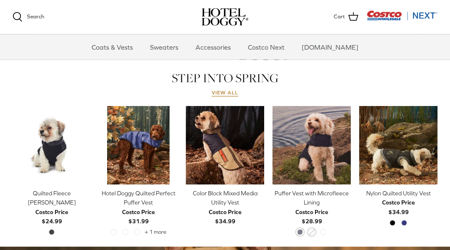
scroll to position [353, 0]
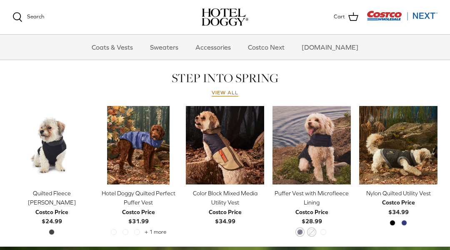
click at [386, 192] on div "Nylon Quilted Utility Vest" at bounding box center [398, 192] width 78 height 9
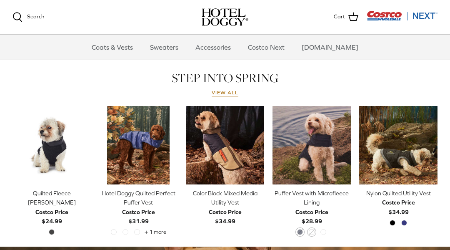
click at [71, 191] on div "Quilted Fleece [PERSON_NAME]" at bounding box center [52, 197] width 78 height 19
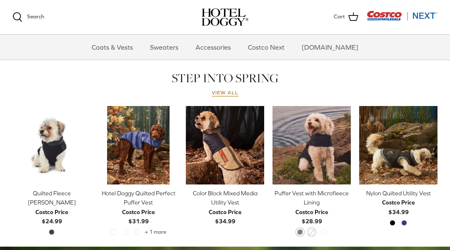
click at [313, 122] on img "Puffer Vest with Microfleece Lining" at bounding box center [312, 145] width 78 height 78
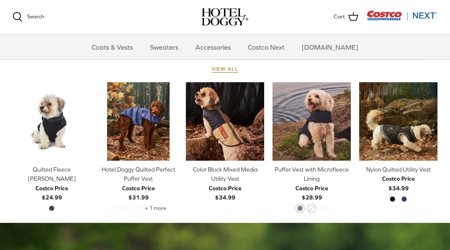
scroll to position [374, 0]
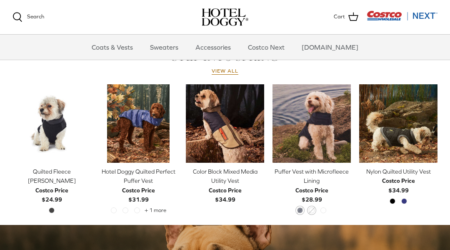
click at [171, 48] on link "Sweaters" at bounding box center [164, 47] width 43 height 25
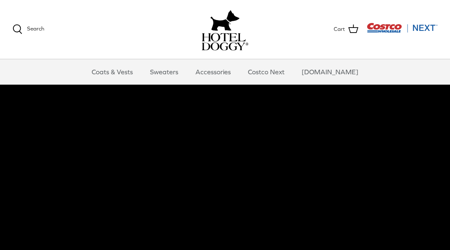
scroll to position [0, 0]
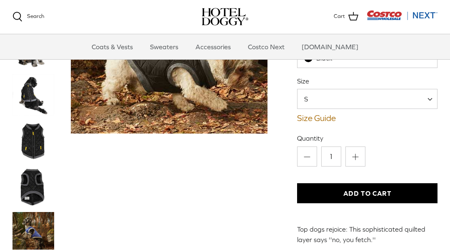
scroll to position [121, 0]
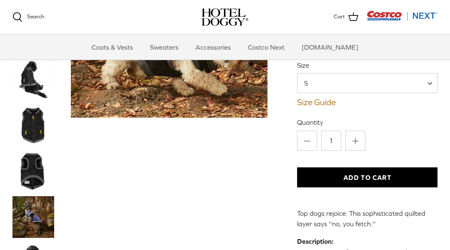
click at [38, 161] on img "Thumbnail Link" at bounding box center [34, 171] width 42 height 42
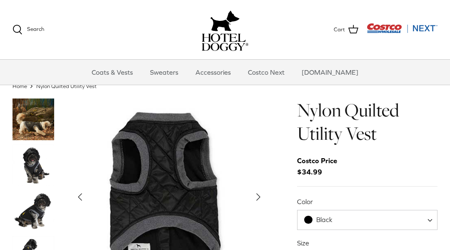
scroll to position [6, 0]
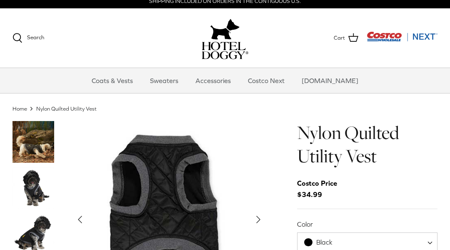
click at [35, 187] on img "Thumbnail Link" at bounding box center [34, 188] width 42 height 42
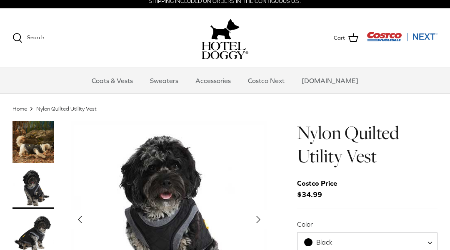
scroll to position [0, 0]
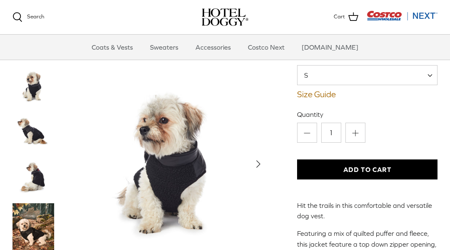
scroll to position [129, 0]
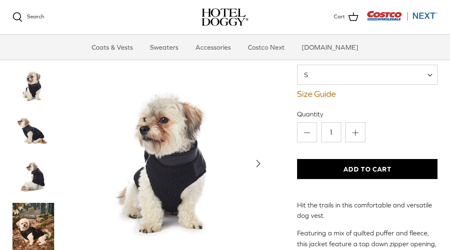
click at [34, 129] on img "Thumbnail Link" at bounding box center [34, 132] width 42 height 42
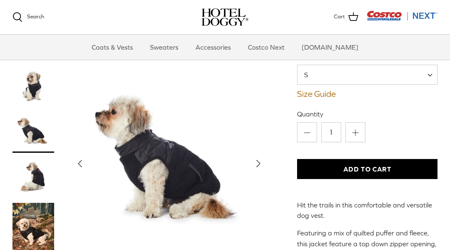
click at [31, 177] on img "Thumbnail Link" at bounding box center [34, 178] width 42 height 42
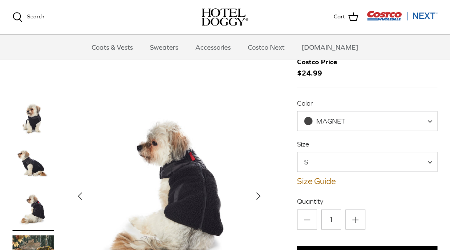
scroll to position [0, 0]
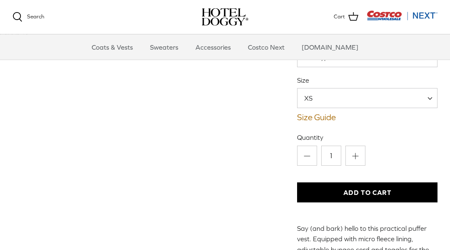
scroll to position [115, 0]
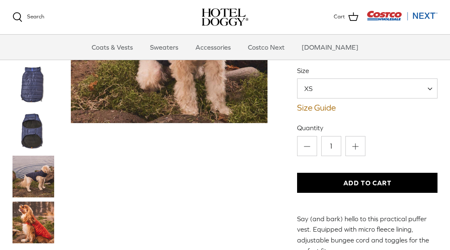
click at [33, 140] on img "Thumbnail Link" at bounding box center [34, 131] width 42 height 42
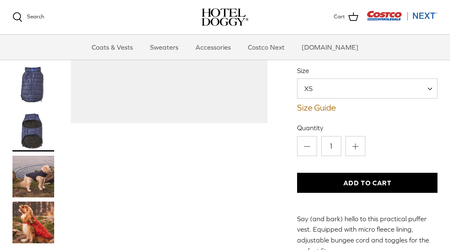
click at [42, 185] on img "Thumbnail Link" at bounding box center [34, 176] width 42 height 42
click at [44, 223] on img "Thumbnail Link" at bounding box center [34, 222] width 42 height 42
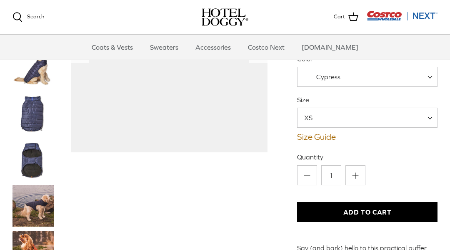
scroll to position [0, 0]
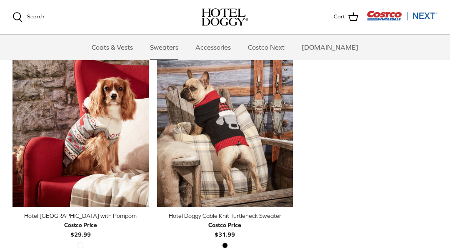
scroll to position [220, 0]
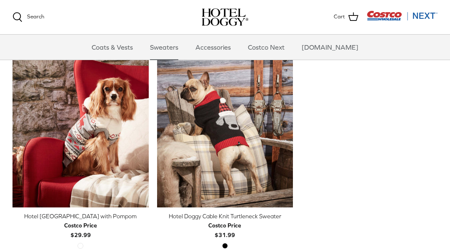
click at [83, 140] on img "Hotel Doggy Fair Isle Sweater with Pompom" at bounding box center [81, 122] width 136 height 170
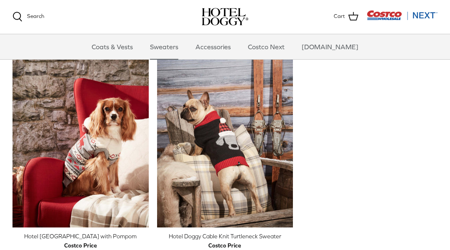
scroll to position [200, 0]
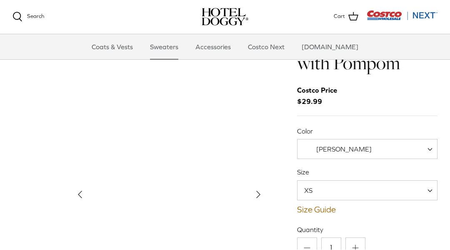
scroll to position [40, 0]
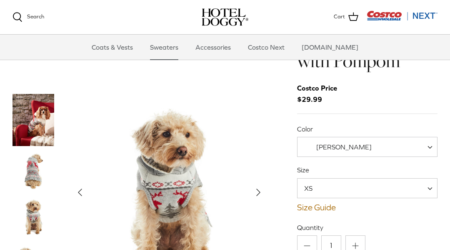
click at [429, 189] on span at bounding box center [433, 188] width 8 height 20
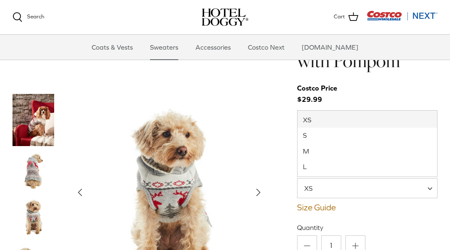
click at [23, 40] on ul "Coats & Vests Sweaters Accessories Costco Next Costco.com" at bounding box center [225, 47] width 450 height 25
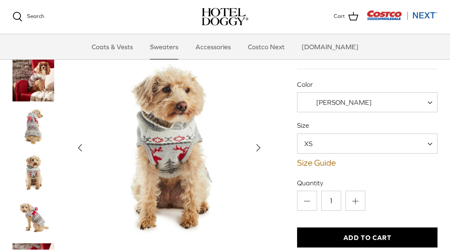
scroll to position [84, 0]
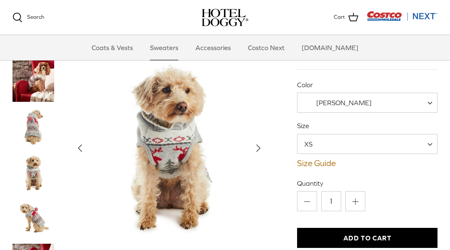
click at [29, 120] on img "Thumbnail Link" at bounding box center [34, 126] width 42 height 42
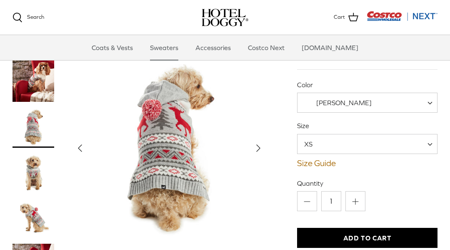
scroll to position [84, 0]
click at [25, 158] on img "Thumbnail Link" at bounding box center [34, 173] width 42 height 42
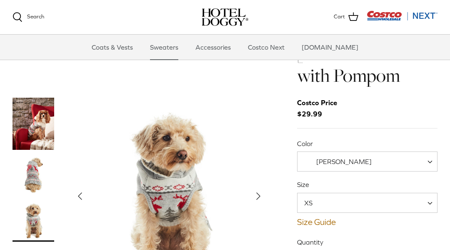
scroll to position [0, 0]
